Goal: Transaction & Acquisition: Book appointment/travel/reservation

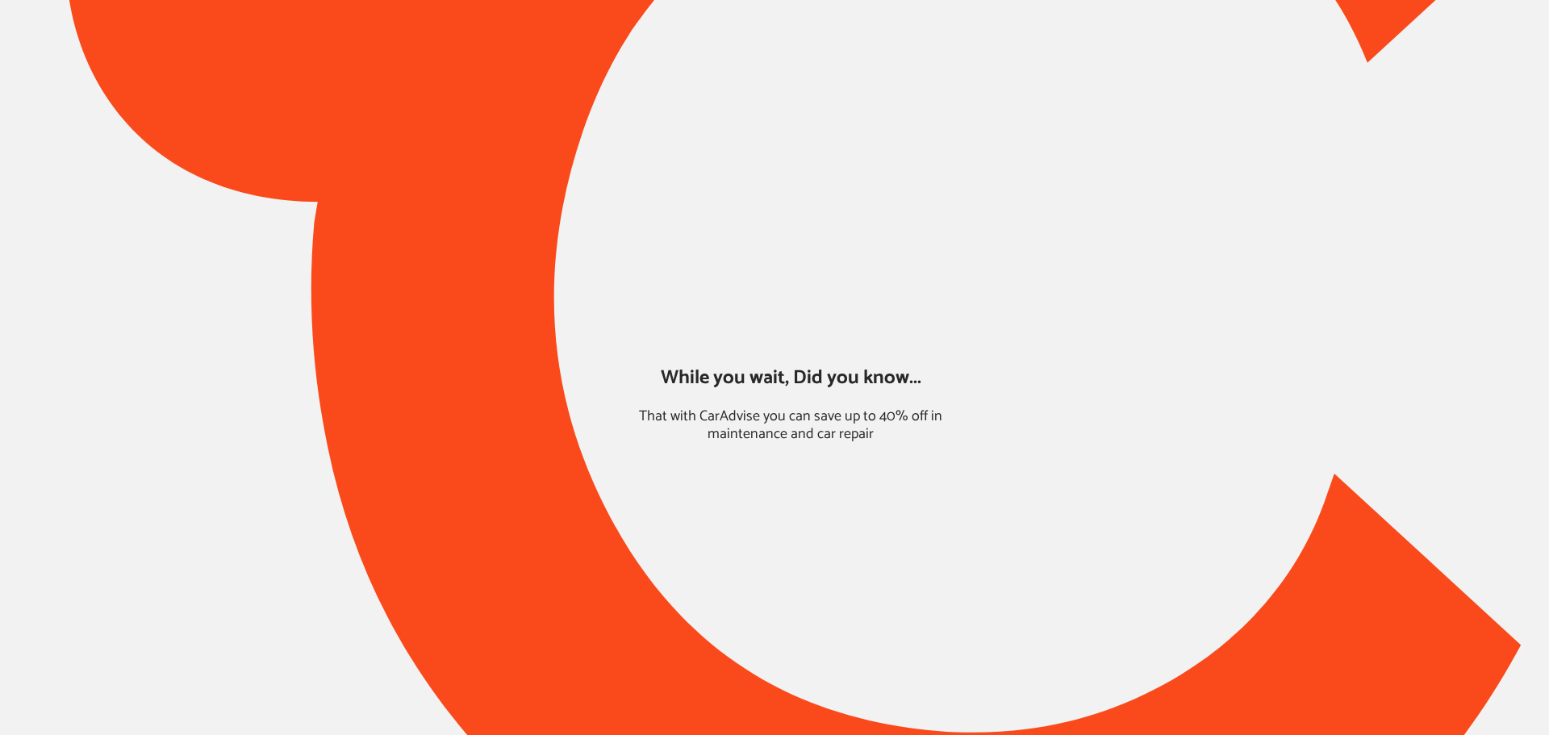
type input "*******"
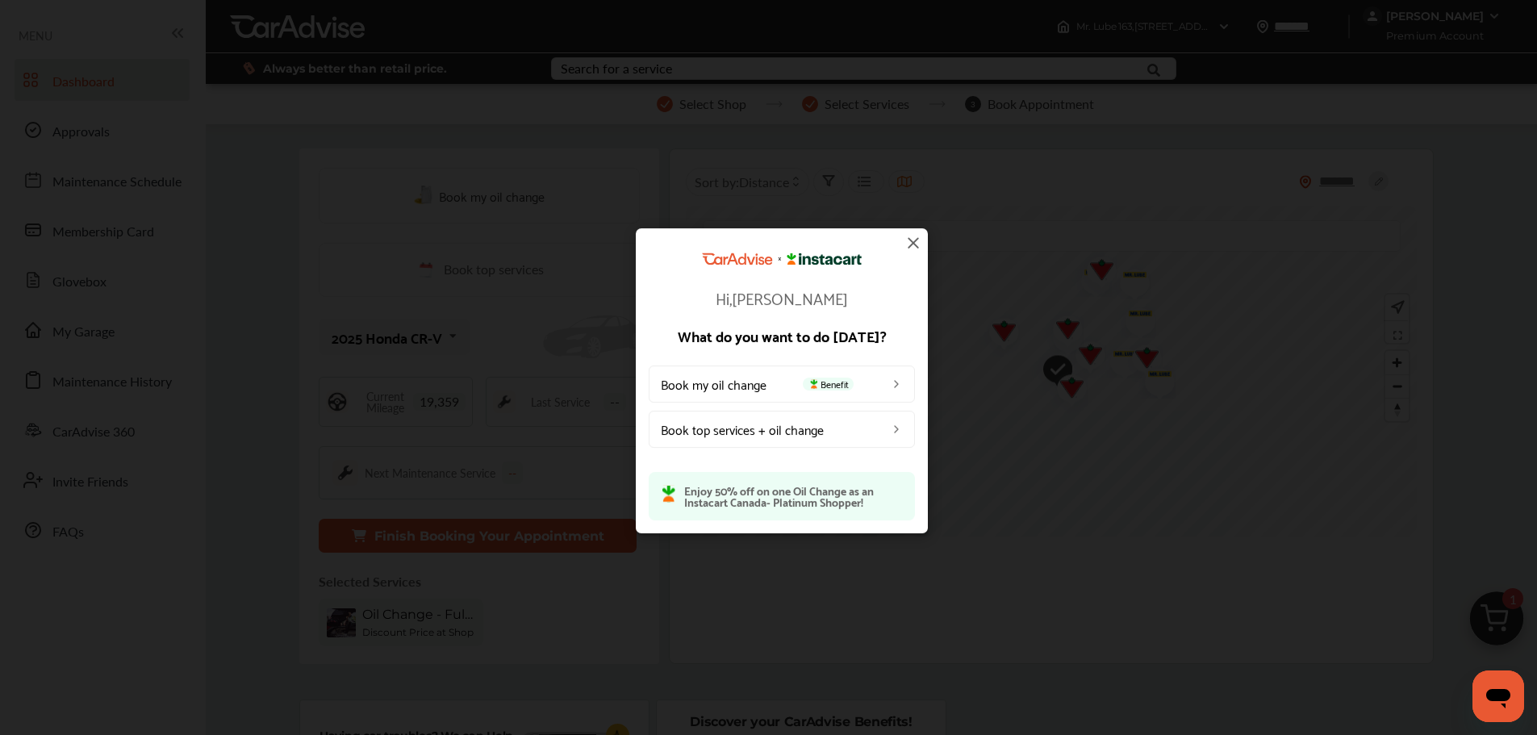
click at [909, 243] on img at bounding box center [913, 242] width 19 height 19
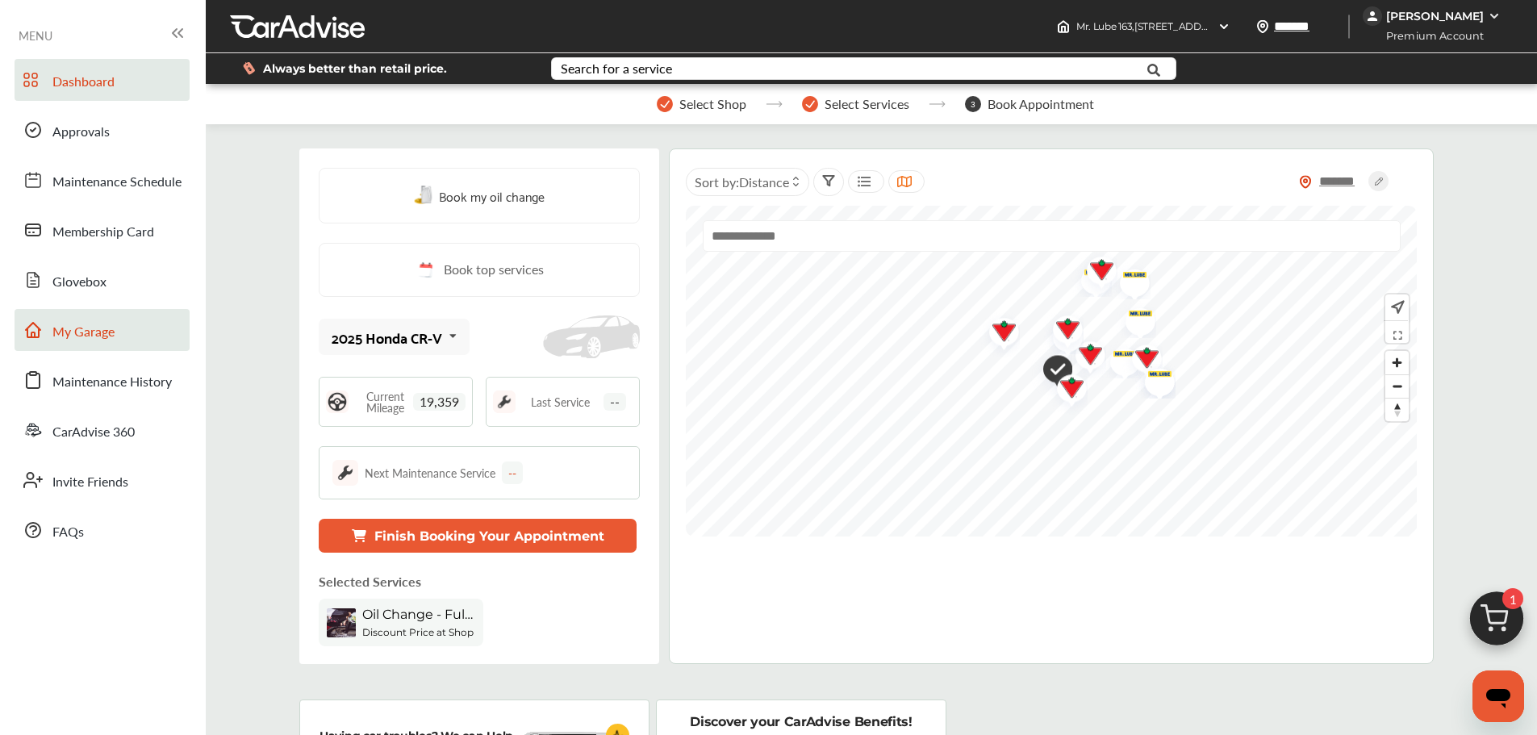
click at [87, 338] on span "My Garage" at bounding box center [83, 332] width 62 height 21
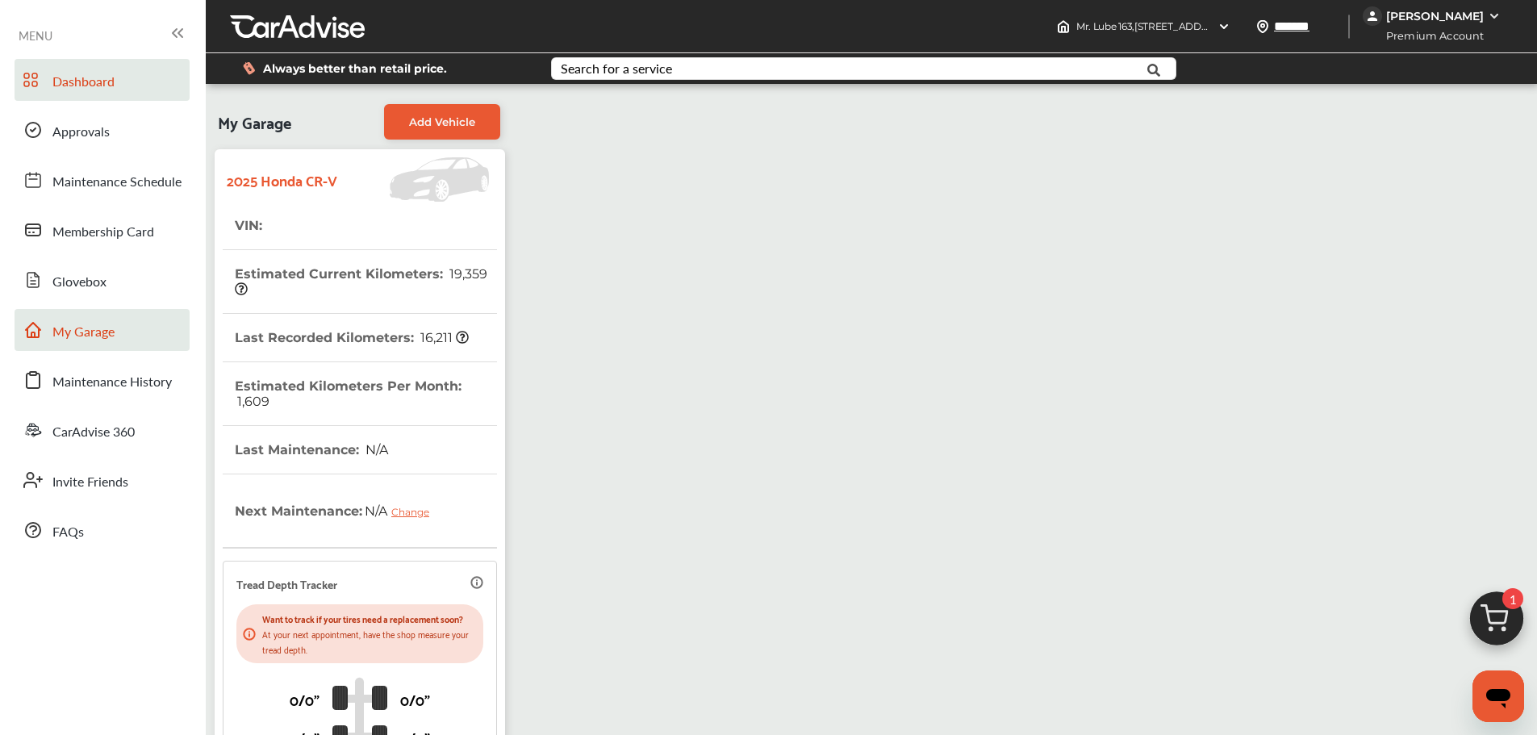
click at [48, 69] on link "Dashboard" at bounding box center [102, 80] width 175 height 42
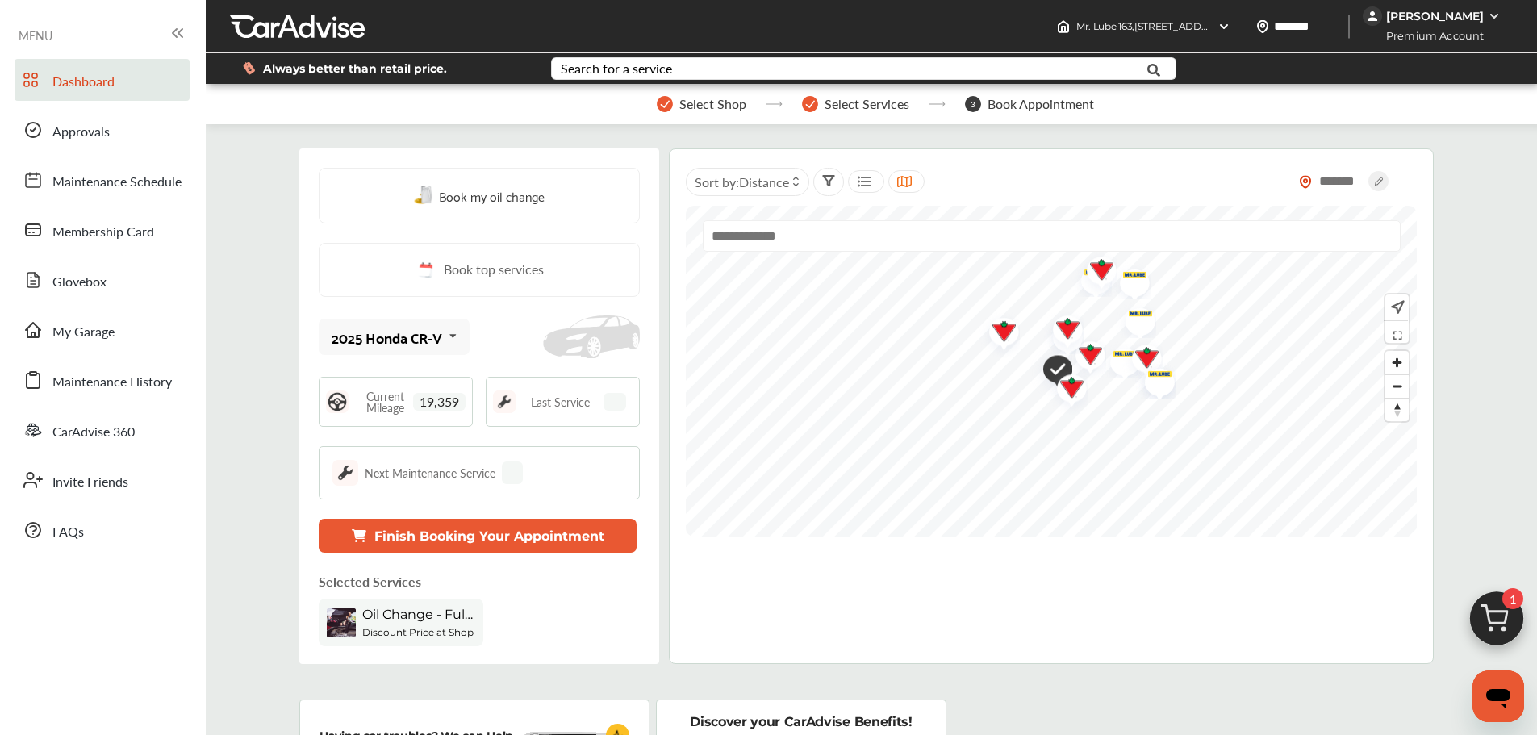
click at [1497, 14] on img at bounding box center [1494, 16] width 13 height 13
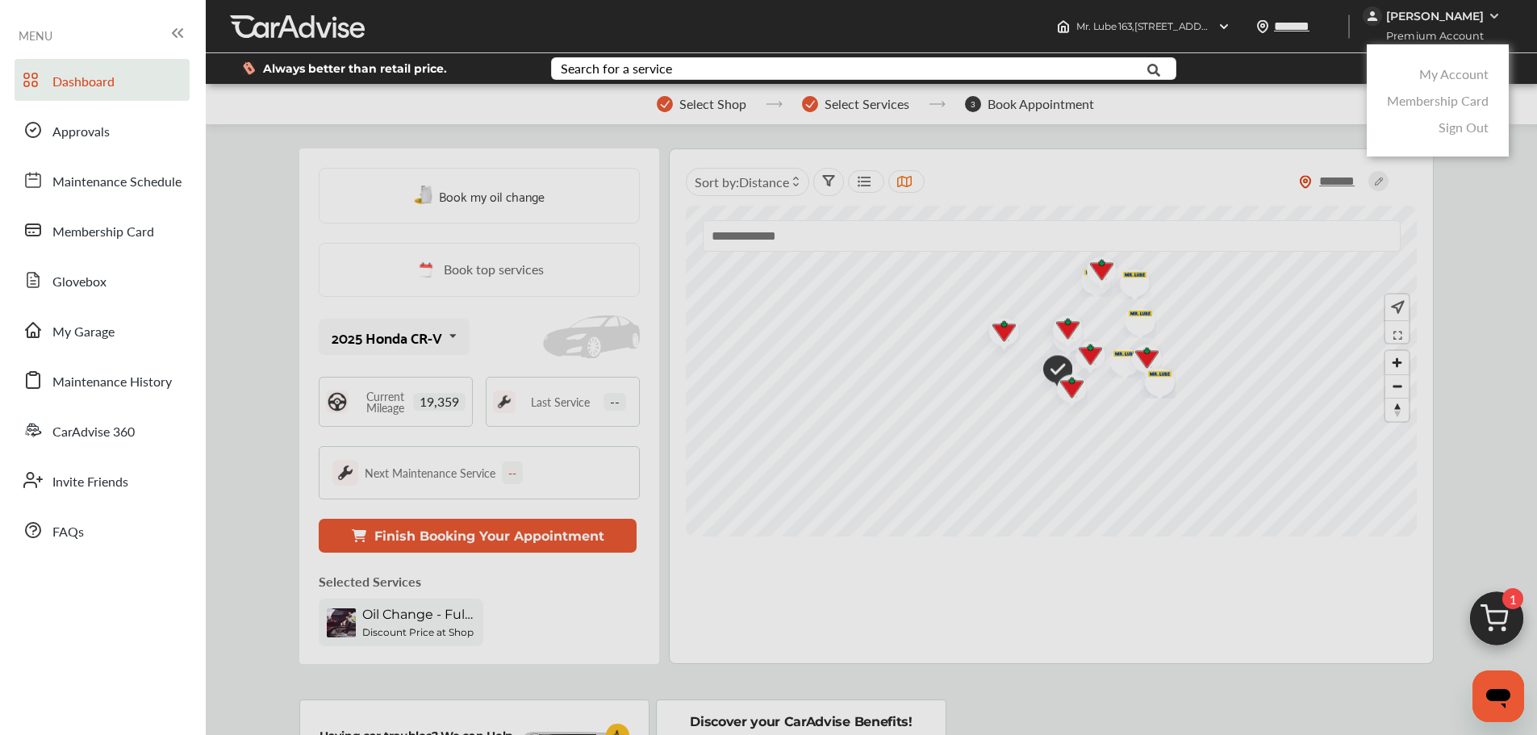
click at [585, 682] on div at bounding box center [768, 408] width 1537 height 816
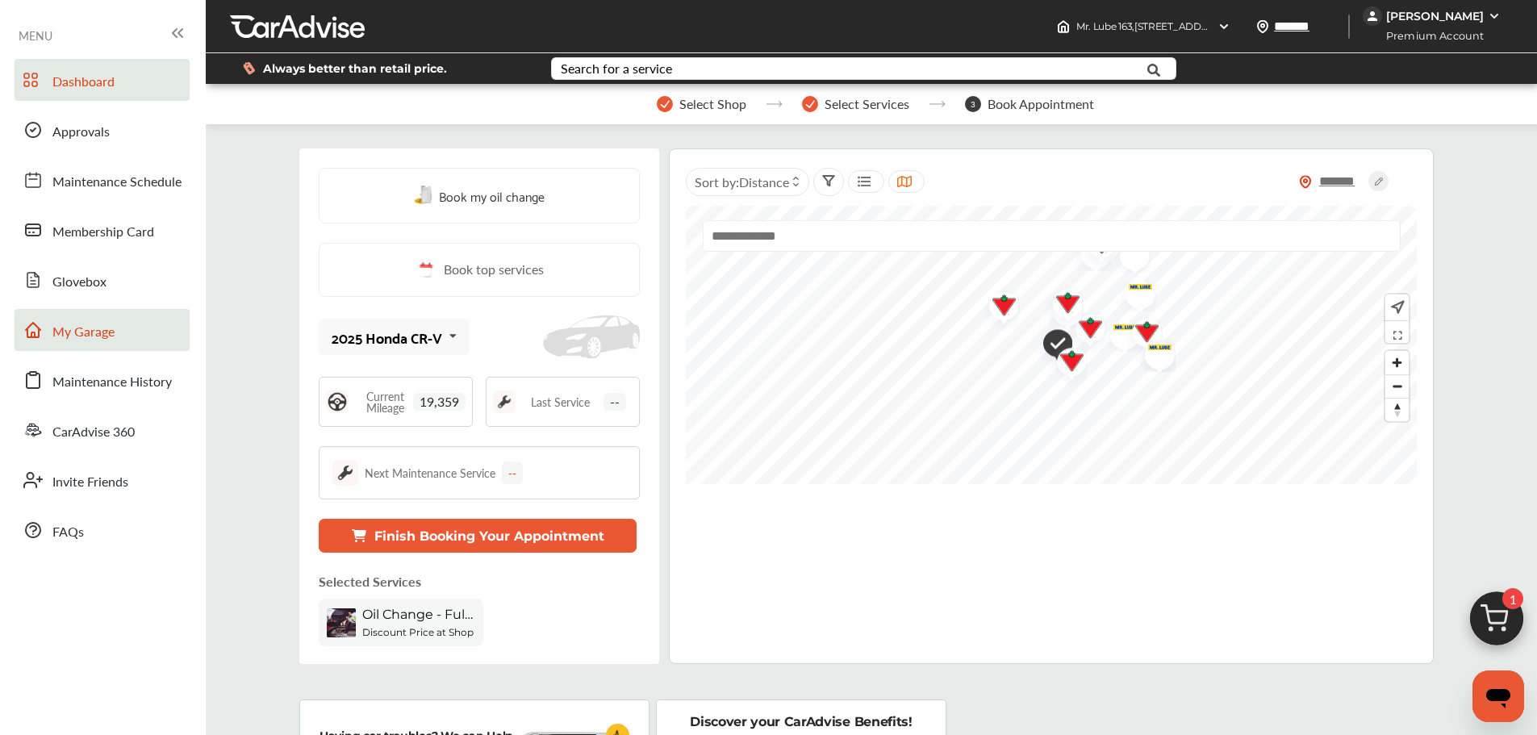
click at [125, 340] on link "My Garage" at bounding box center [102, 330] width 175 height 42
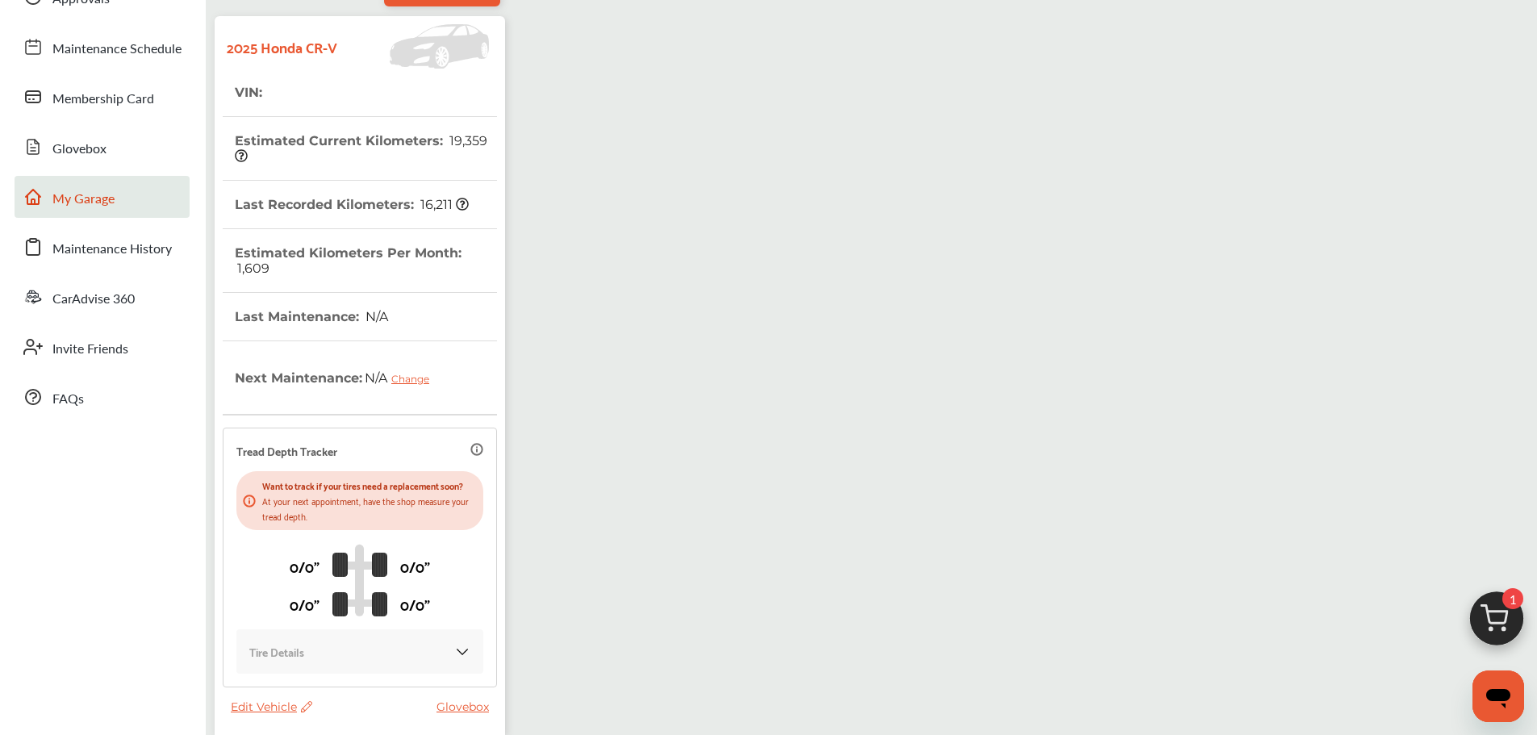
scroll to position [258, 0]
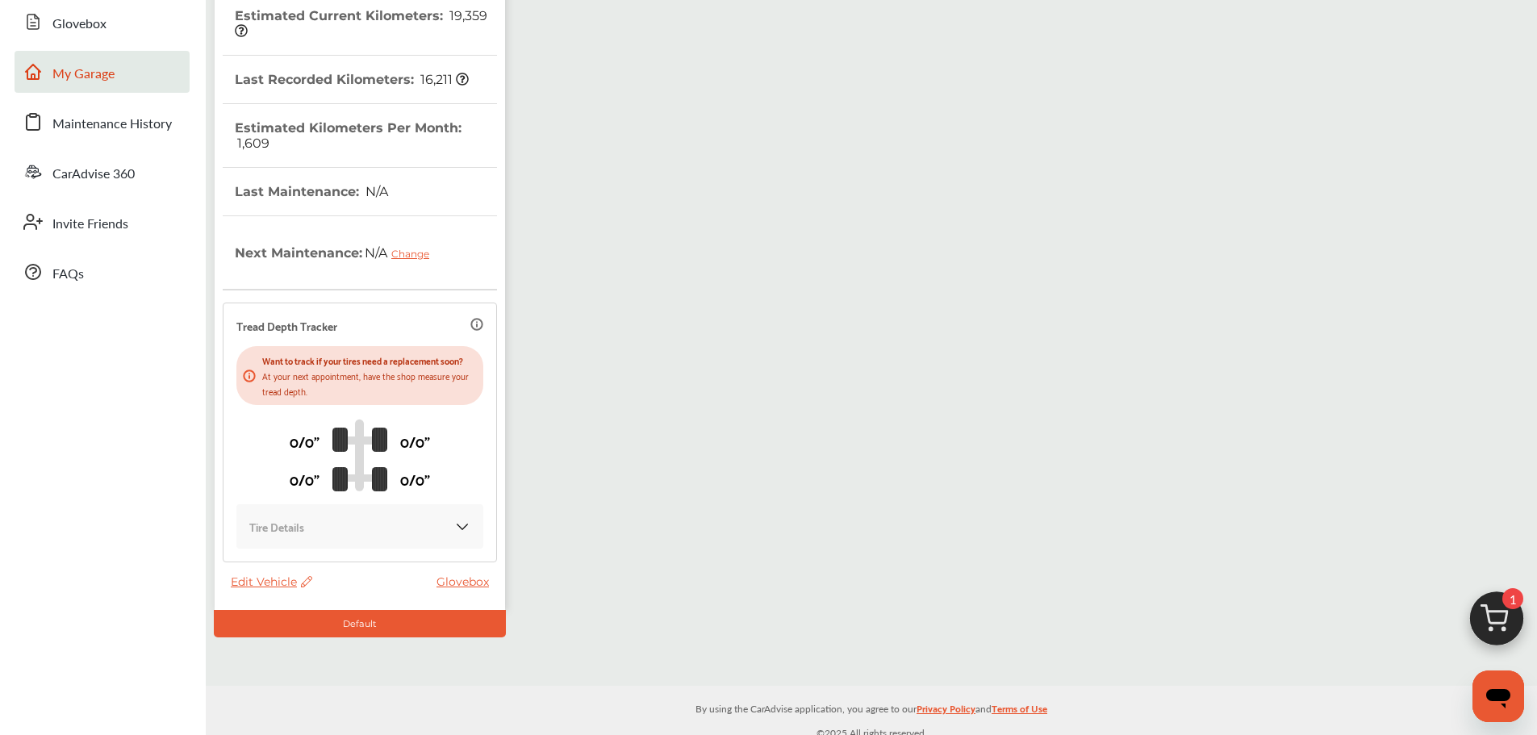
click at [261, 574] on span "Edit Vehicle" at bounding box center [271, 581] width 81 height 15
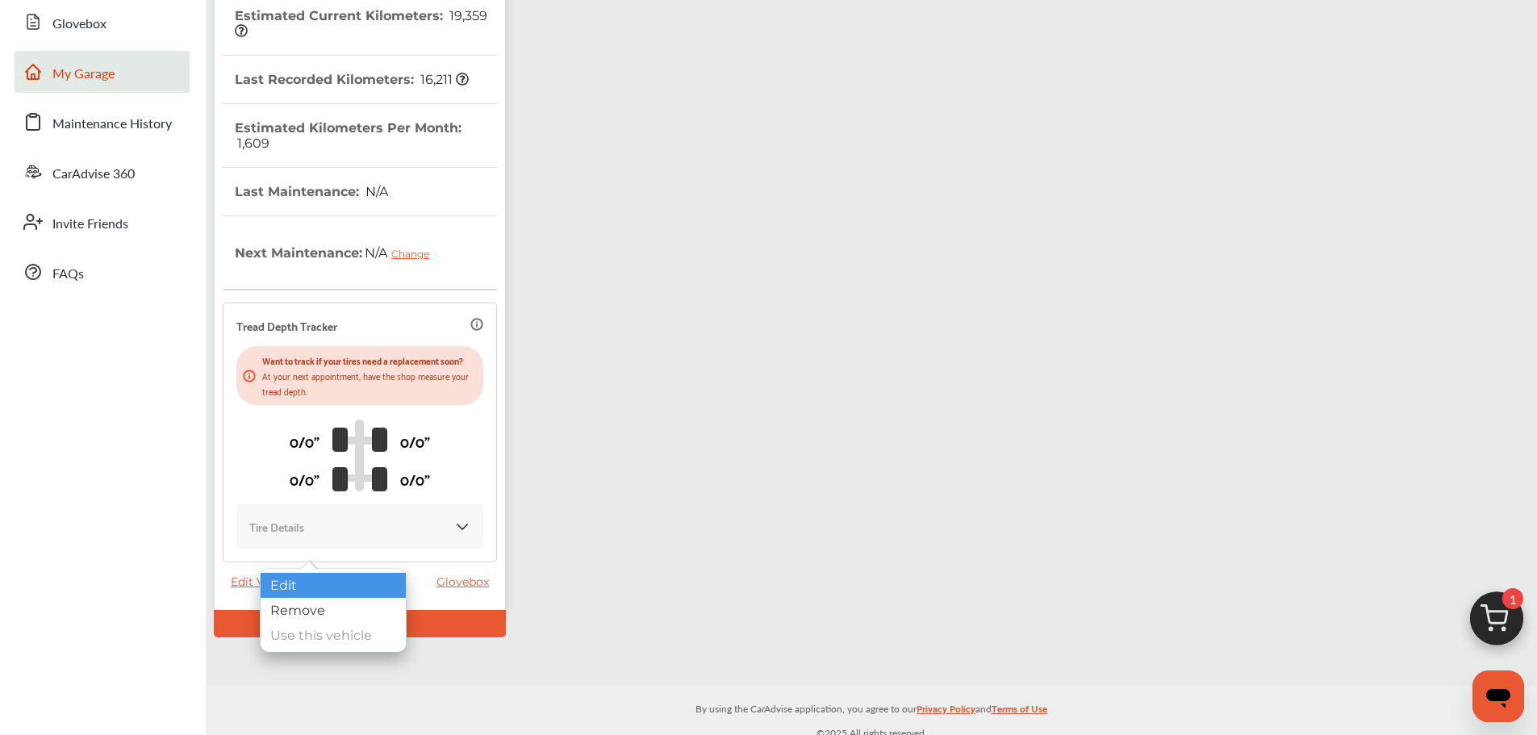
click at [278, 582] on div "Edit" at bounding box center [333, 585] width 145 height 25
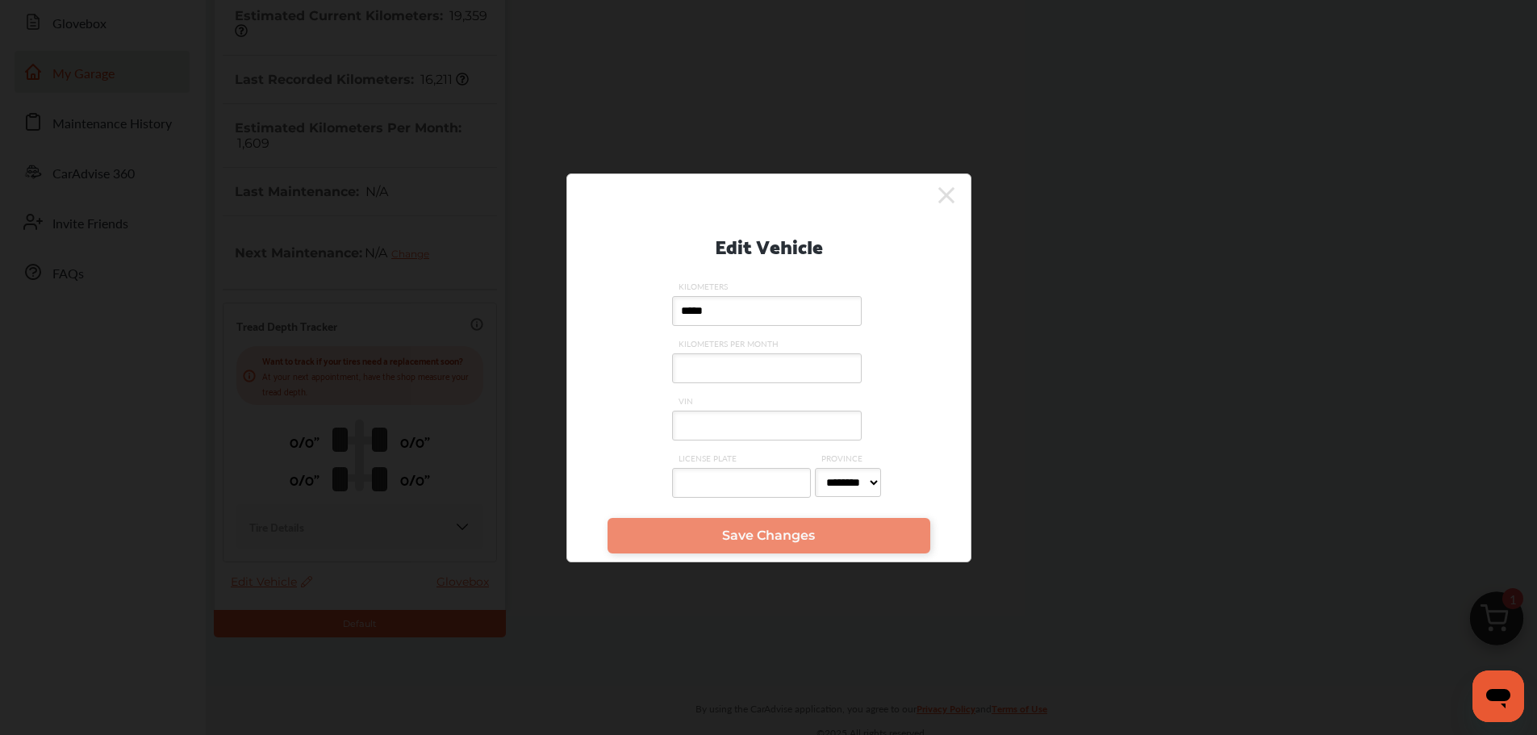
click at [741, 431] on input "VIN" at bounding box center [767, 426] width 190 height 30
paste input "**********"
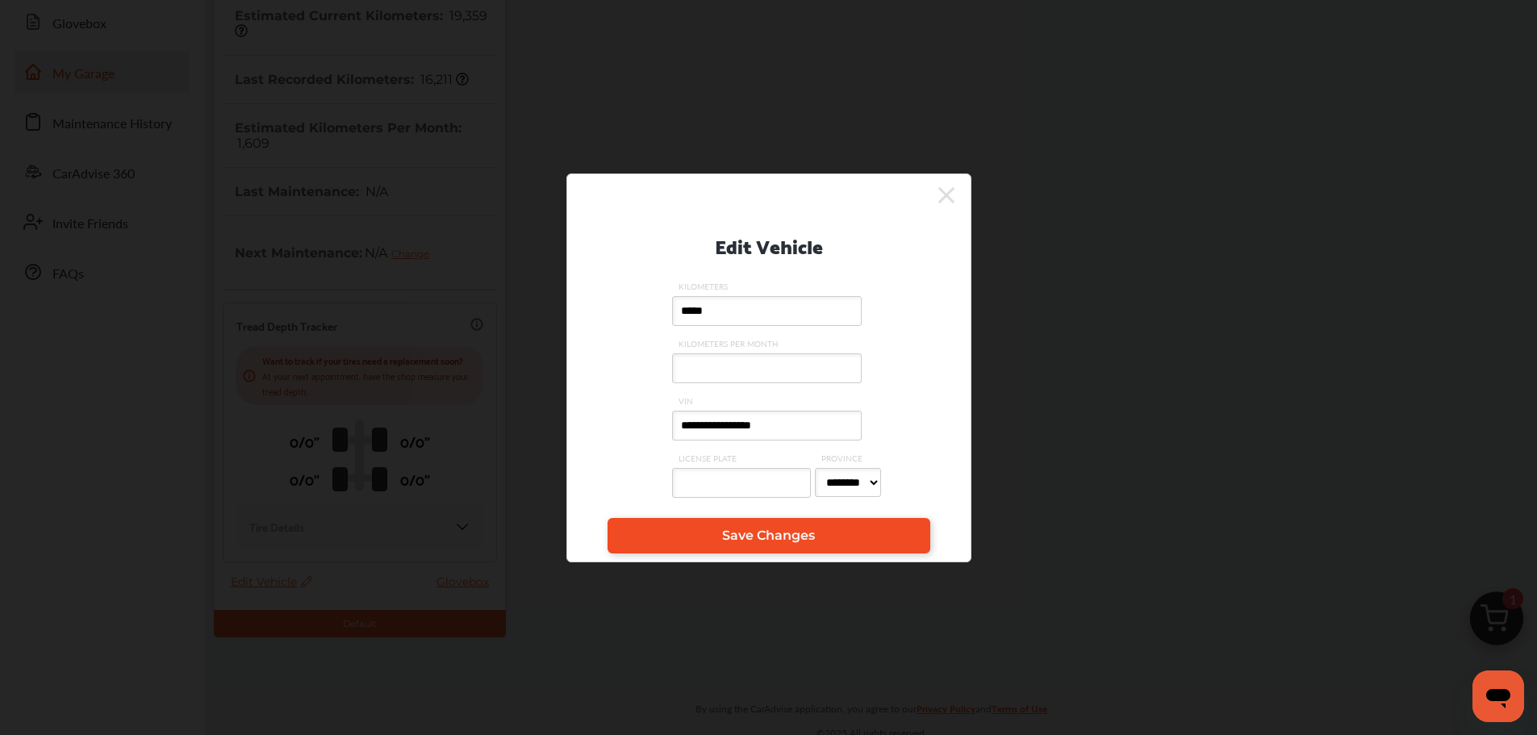
type input "**********"
click at [738, 534] on span "Save Changes" at bounding box center [768, 535] width 93 height 15
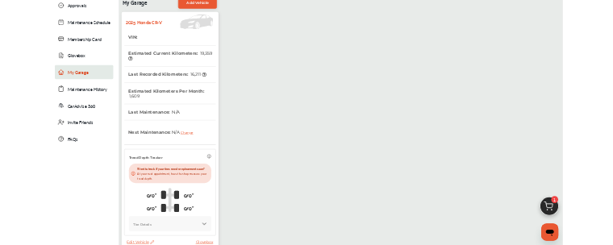
scroll to position [0, 0]
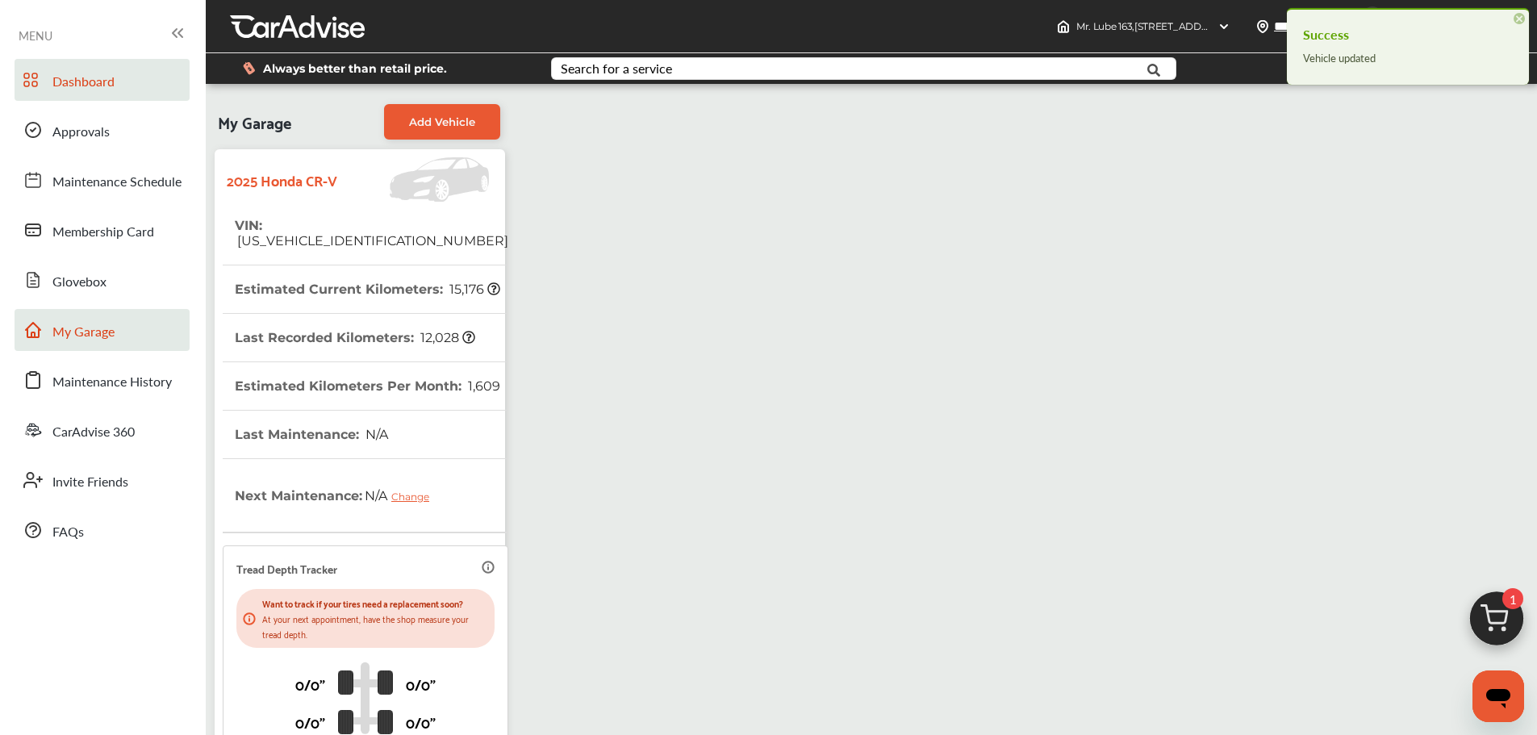
click at [73, 91] on span "Dashboard" at bounding box center [83, 82] width 62 height 21
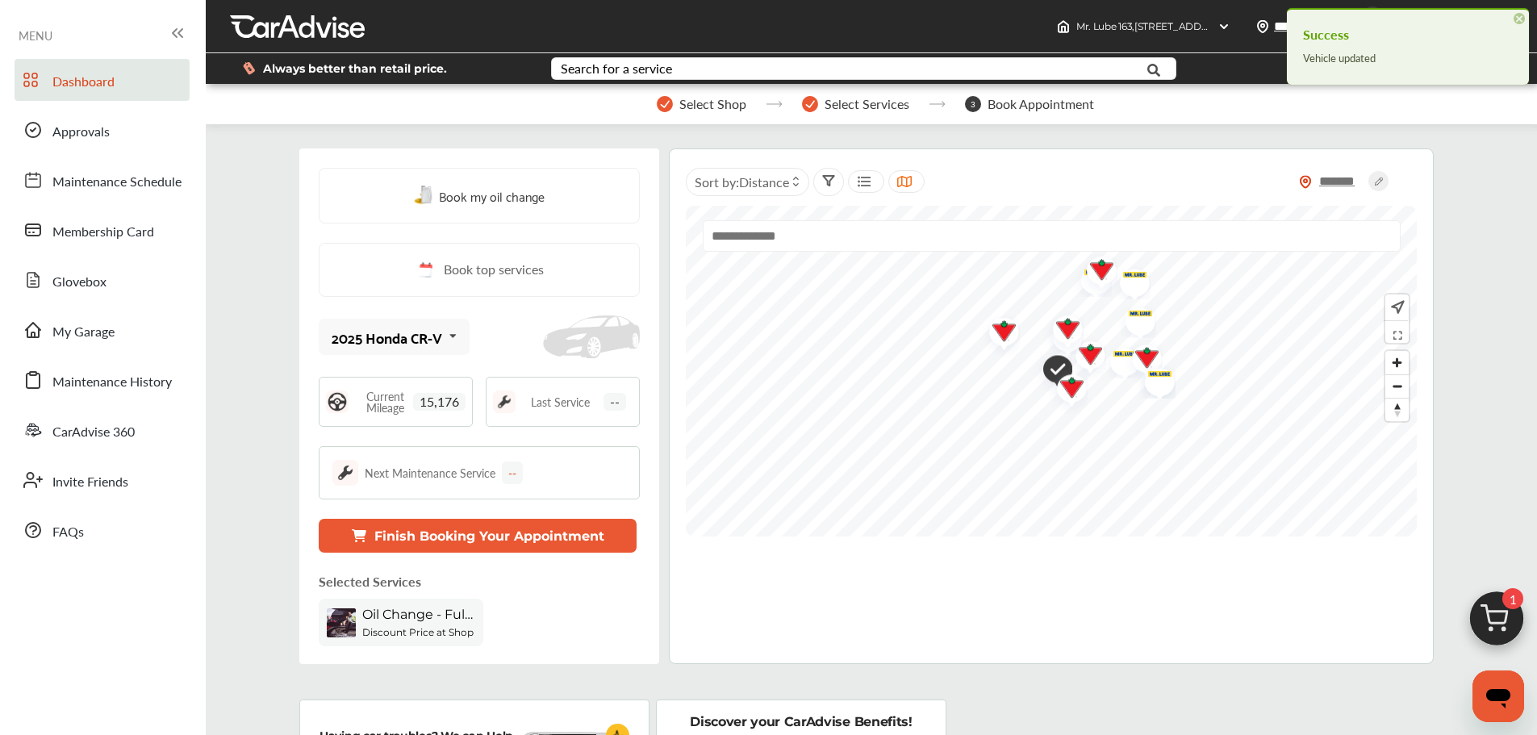
click at [1503, 614] on img at bounding box center [1496, 622] width 77 height 77
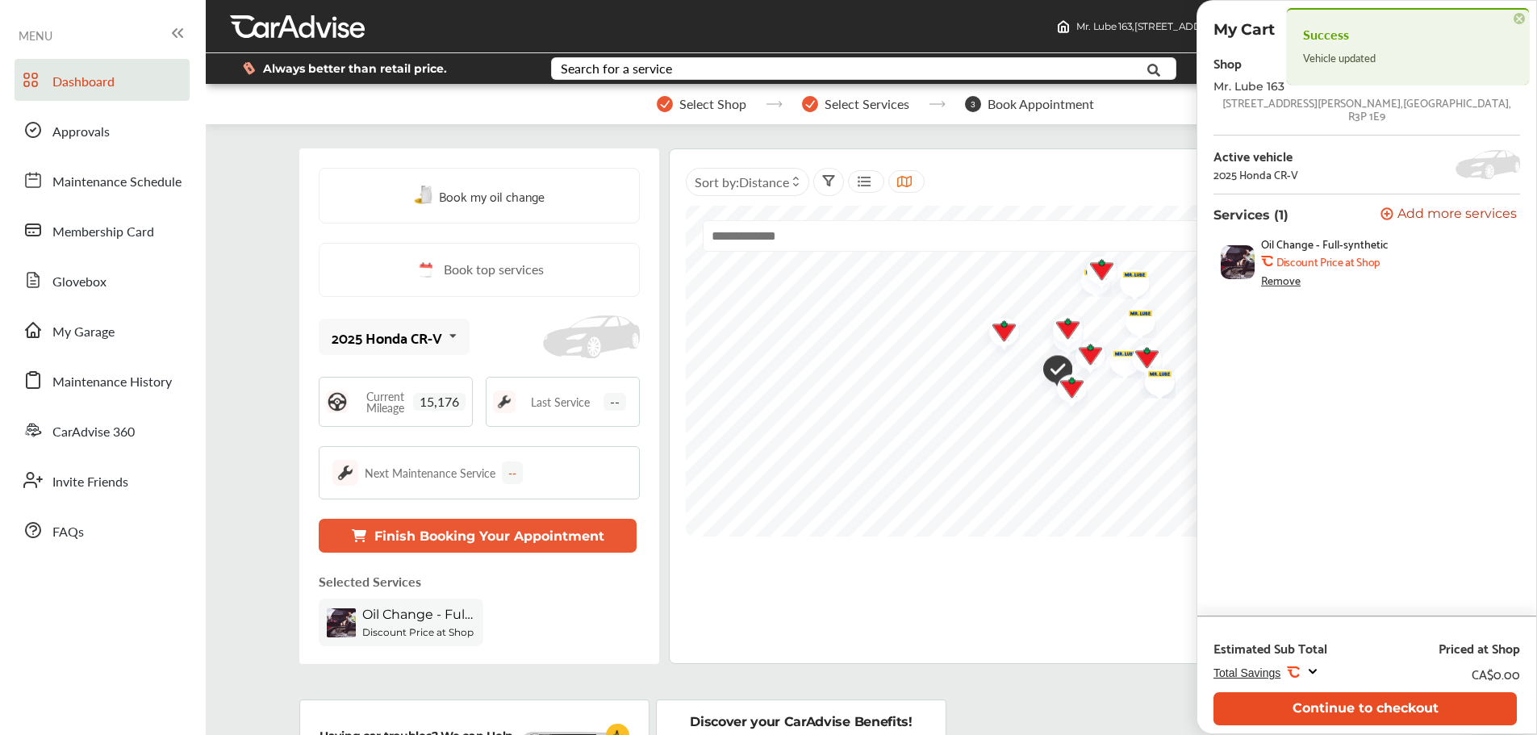
click at [1422, 719] on button "Continue to checkout" at bounding box center [1365, 708] width 303 height 33
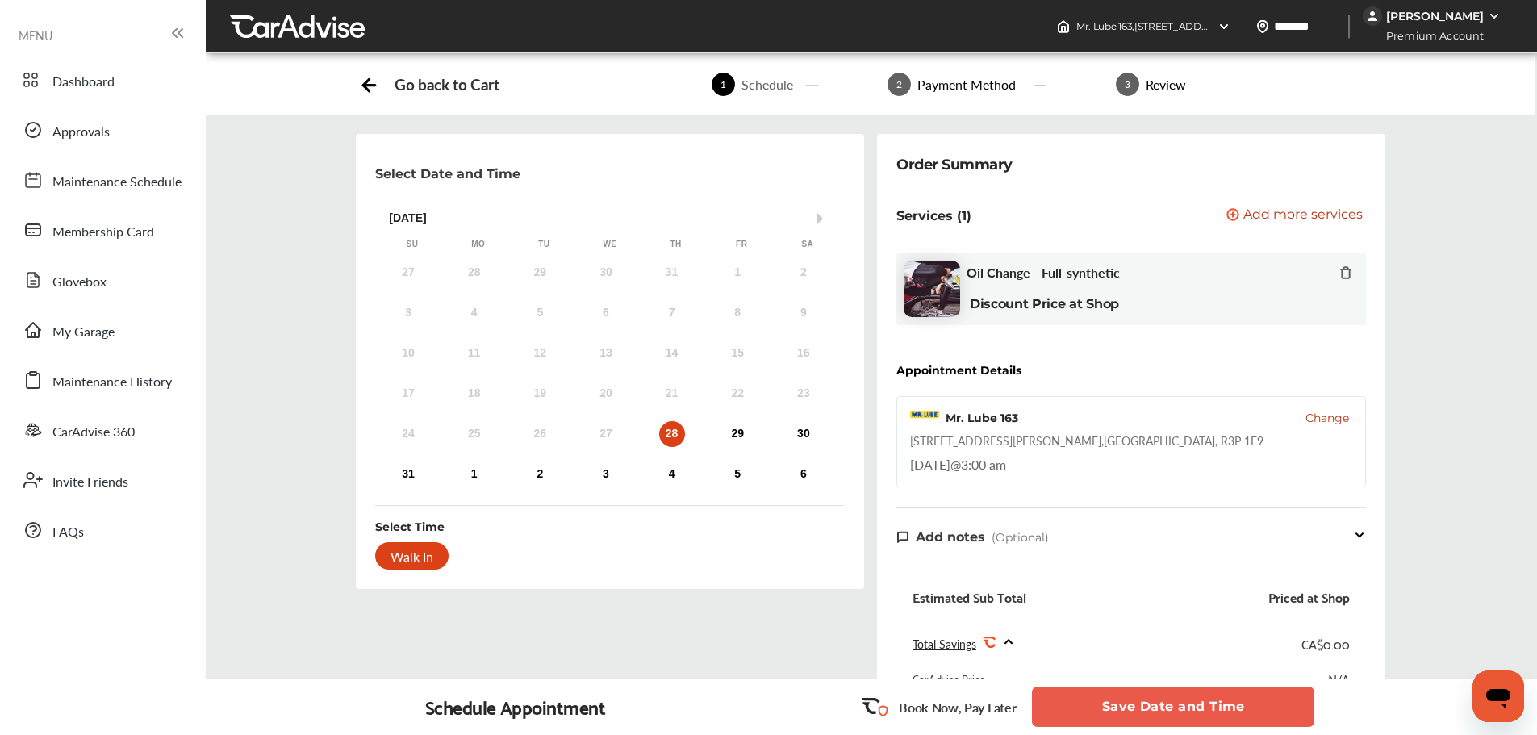
click at [667, 437] on div "28" at bounding box center [672, 434] width 26 height 26
click at [411, 558] on div "Walk In" at bounding box center [411, 555] width 73 height 27
click at [1104, 711] on button "Save Date and Time" at bounding box center [1173, 707] width 282 height 40
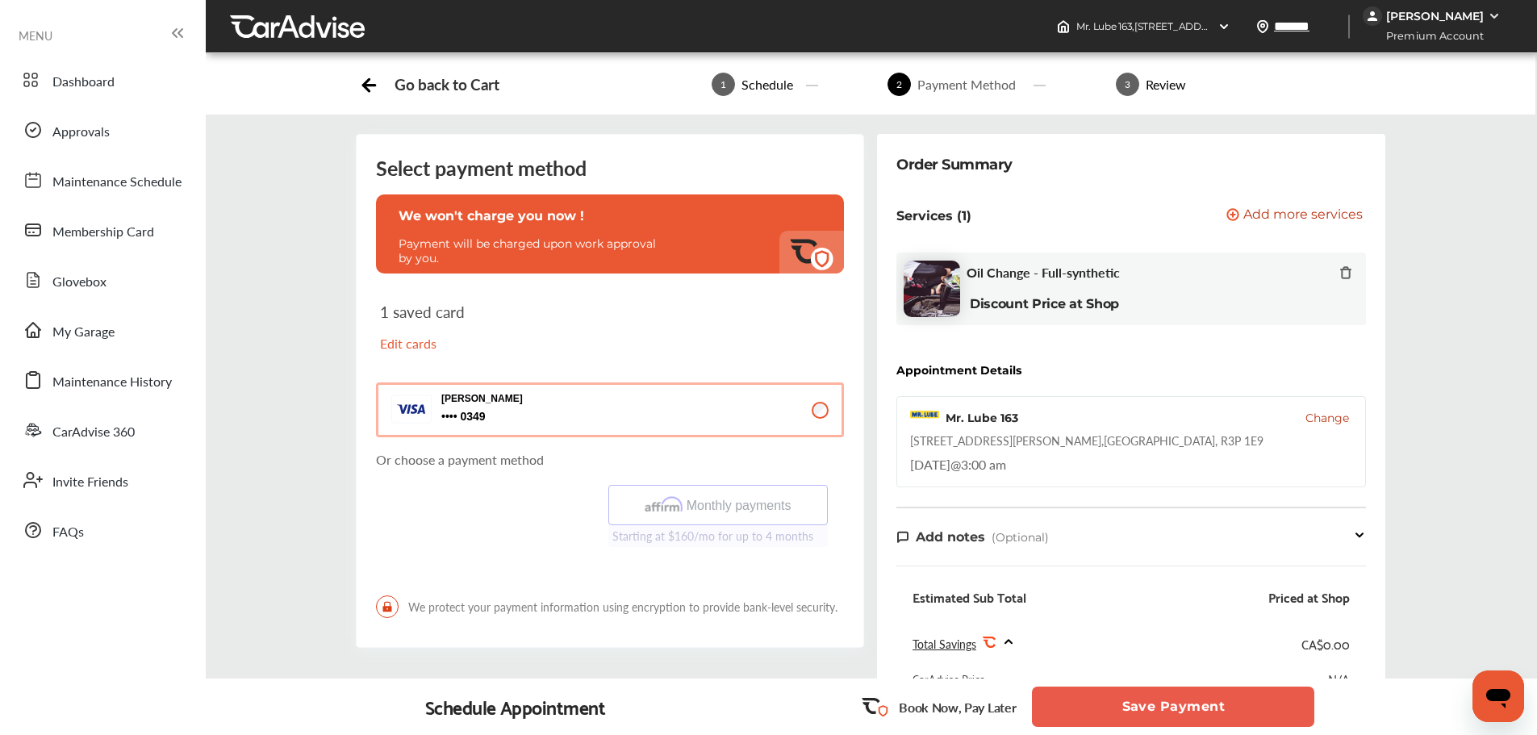
click at [1247, 712] on button "Save Payment" at bounding box center [1173, 707] width 282 height 40
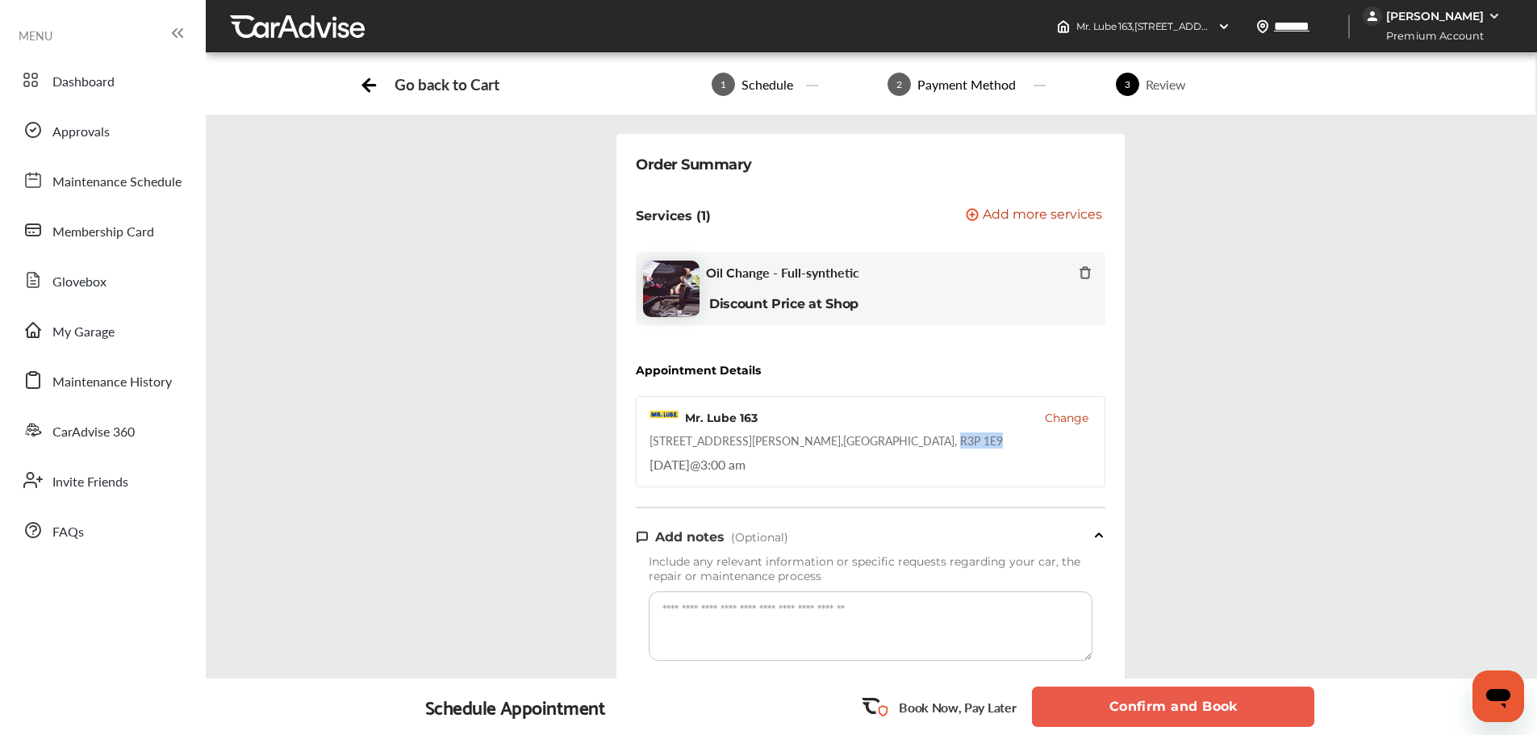
drag, startPoint x: 838, startPoint y: 440, endPoint x: 892, endPoint y: 445, distance: 54.3
click at [892, 445] on div "Mr. Lube 163 Change [STREET_ADDRESS][PERSON_NAME] [DATE] 3:00 am" at bounding box center [871, 441] width 470 height 91
copy div "R3P 1E9"
